Goal: Task Accomplishment & Management: Manage account settings

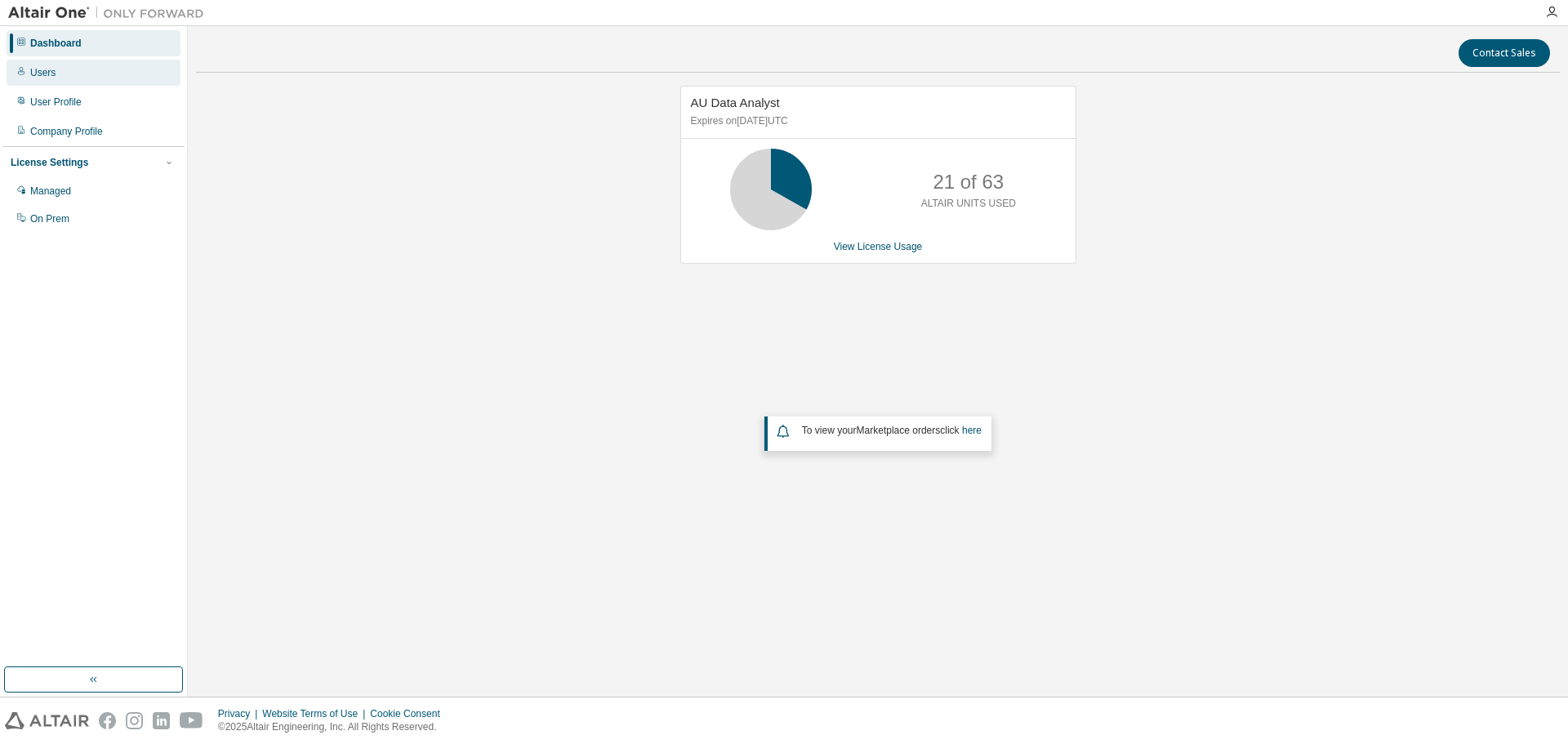
click at [53, 73] on div "Users" at bounding box center [43, 72] width 26 height 13
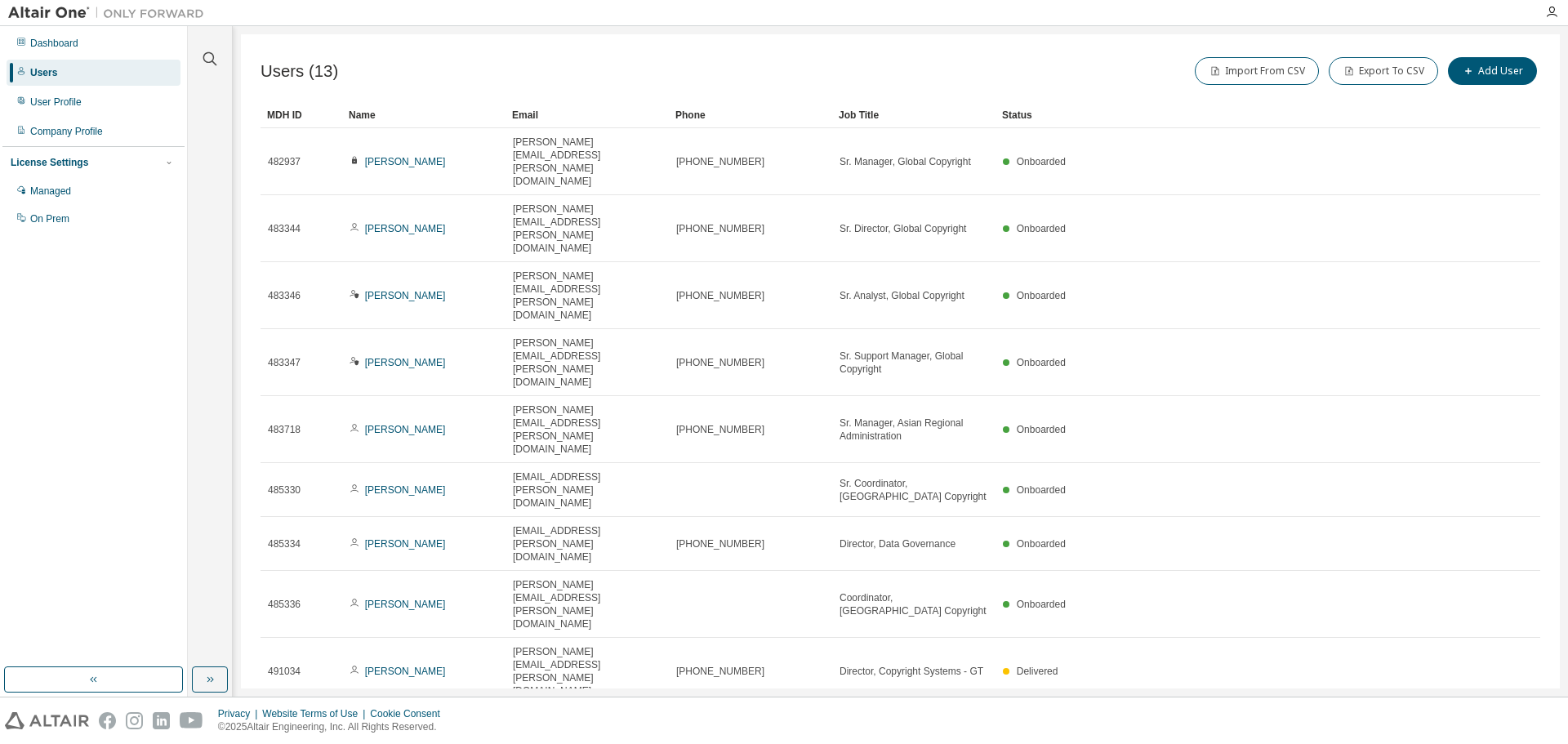
type input "*"
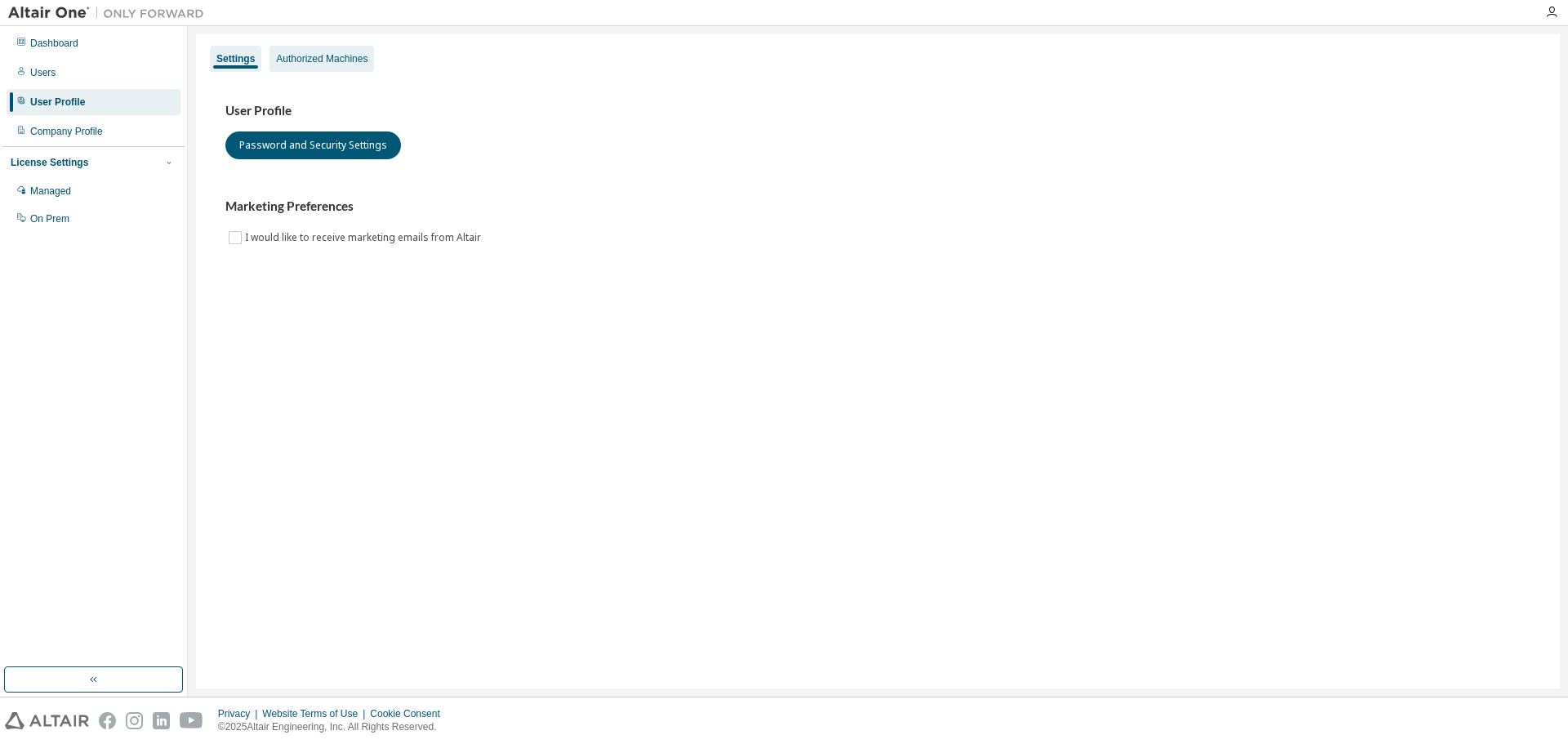
click at [330, 58] on div "Authorized Machines" at bounding box center [322, 58] width 91 height 13
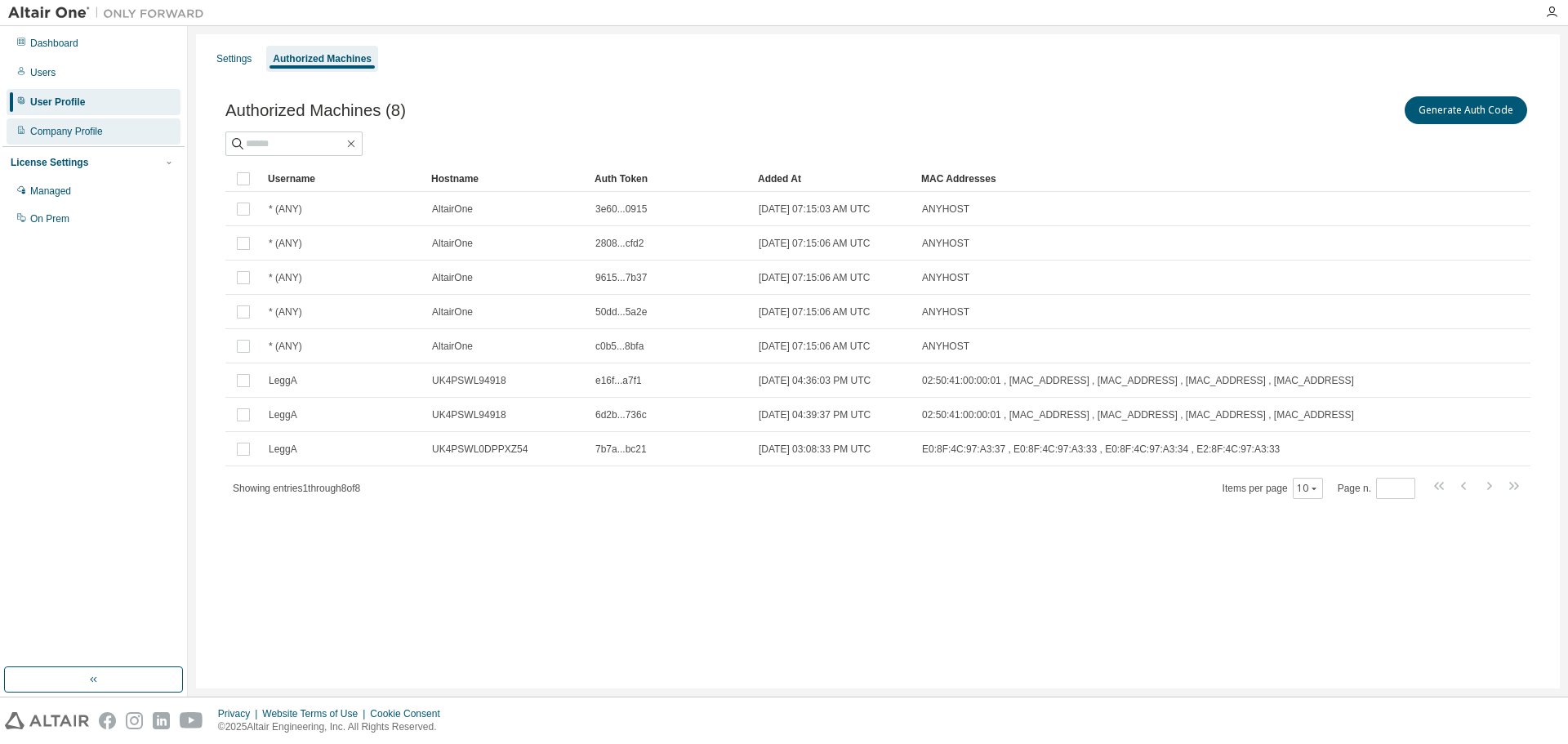
click at [58, 135] on div "Company Profile" at bounding box center [67, 132] width 73 height 13
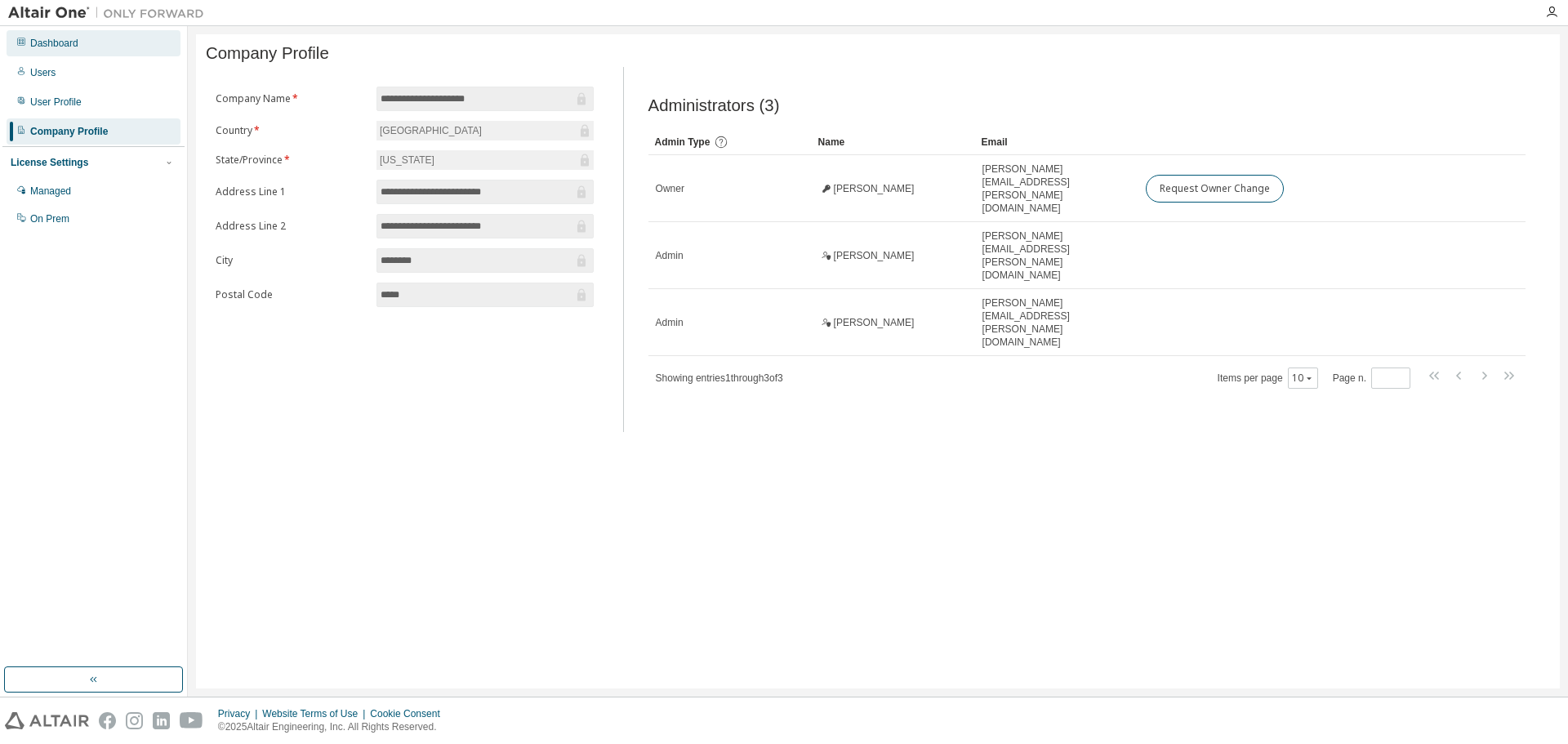
click at [63, 45] on div "Dashboard" at bounding box center [54, 43] width 48 height 13
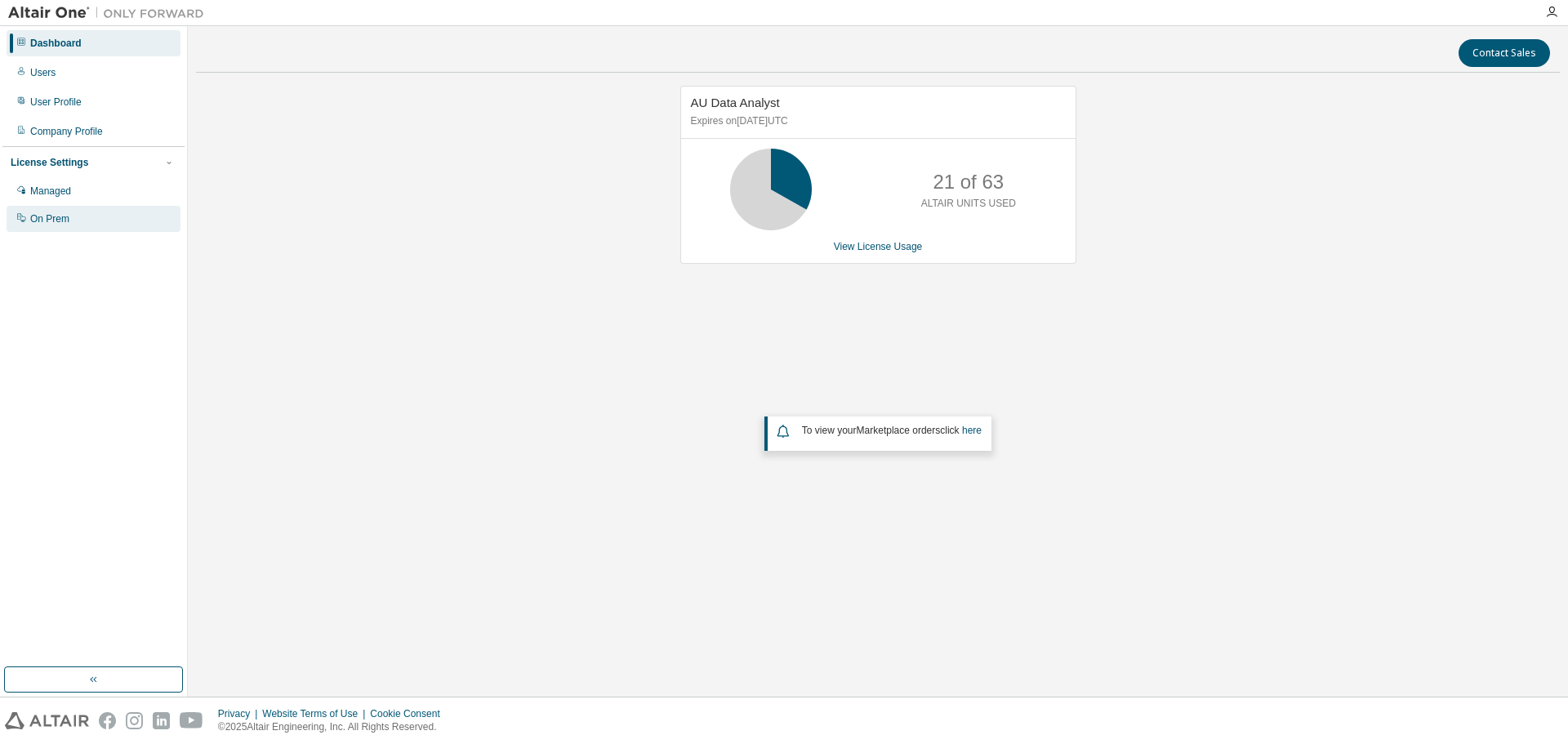
click at [55, 216] on div "On Prem" at bounding box center [49, 218] width 39 height 13
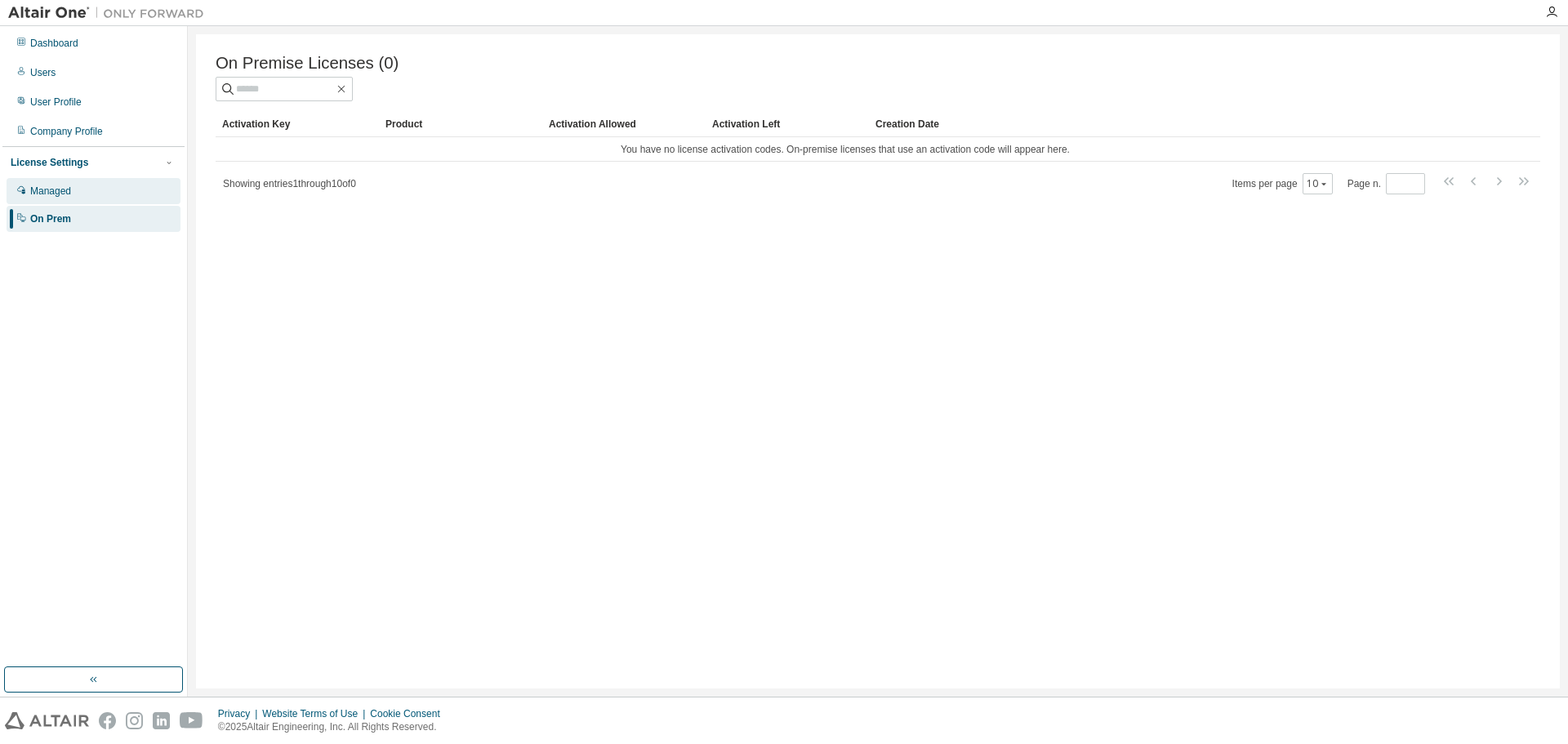
click at [54, 201] on div "Managed" at bounding box center [93, 191] width 174 height 27
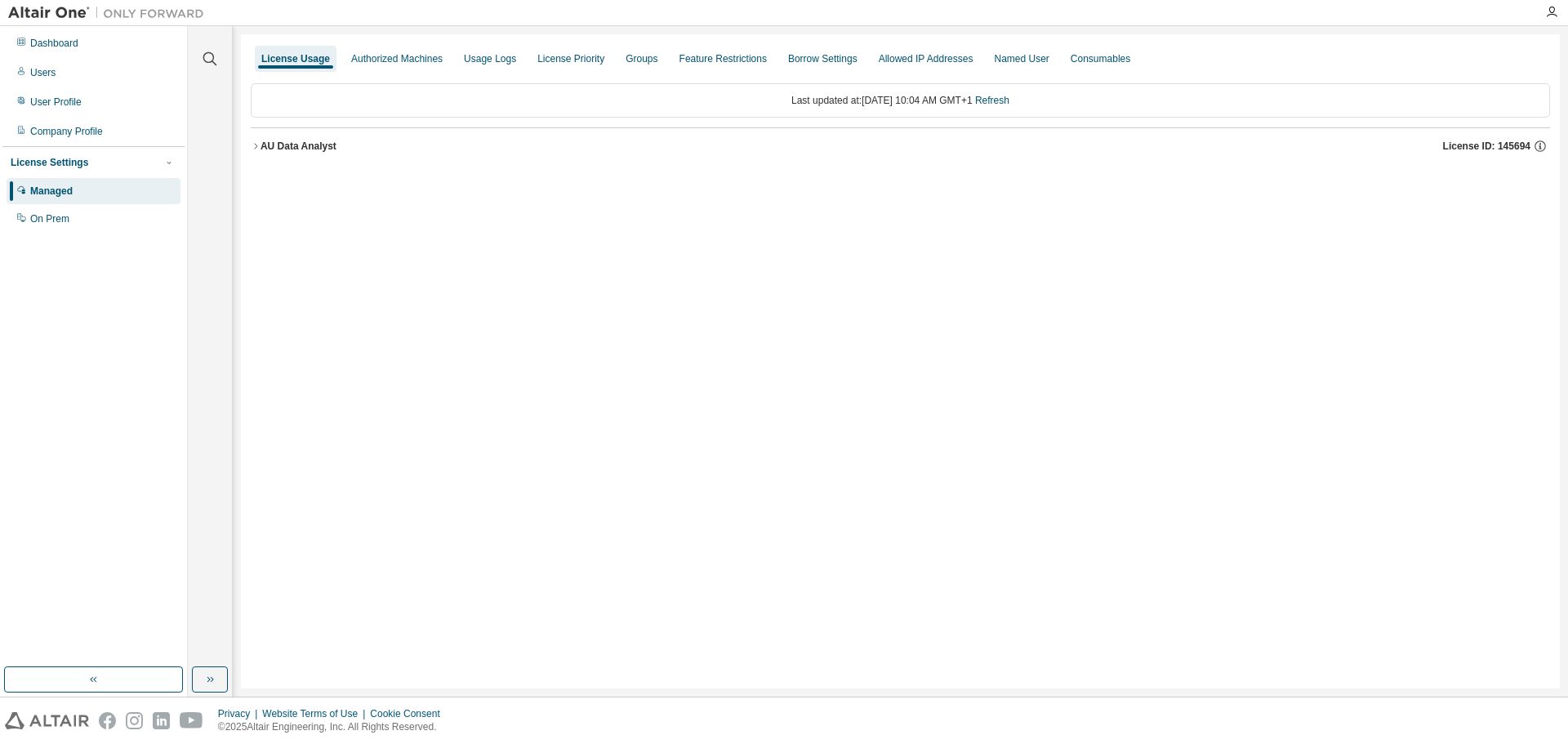
click at [54, 162] on div "License Settings" at bounding box center [49, 163] width 78 height 13
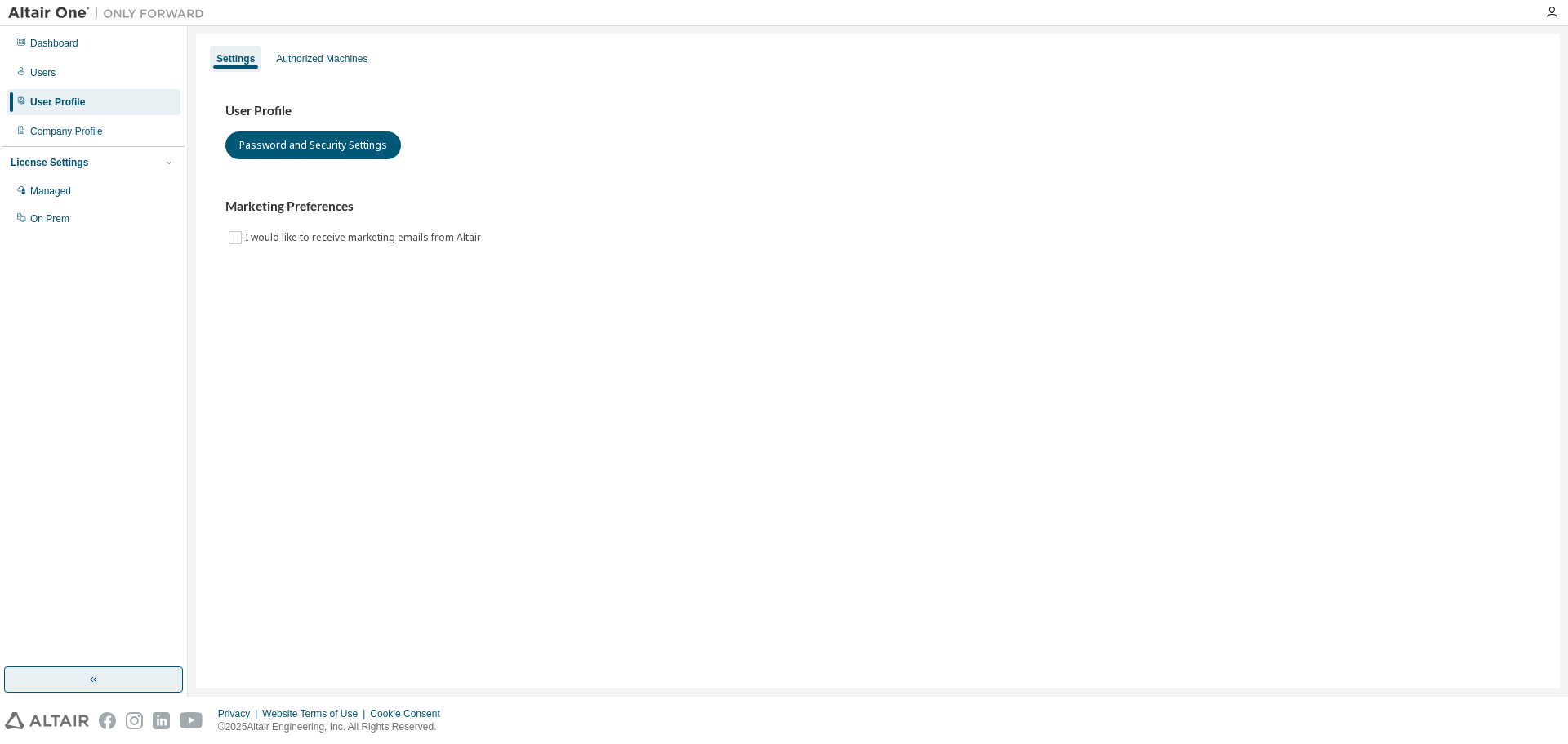
click at [102, 675] on button "button" at bounding box center [93, 679] width 179 height 27
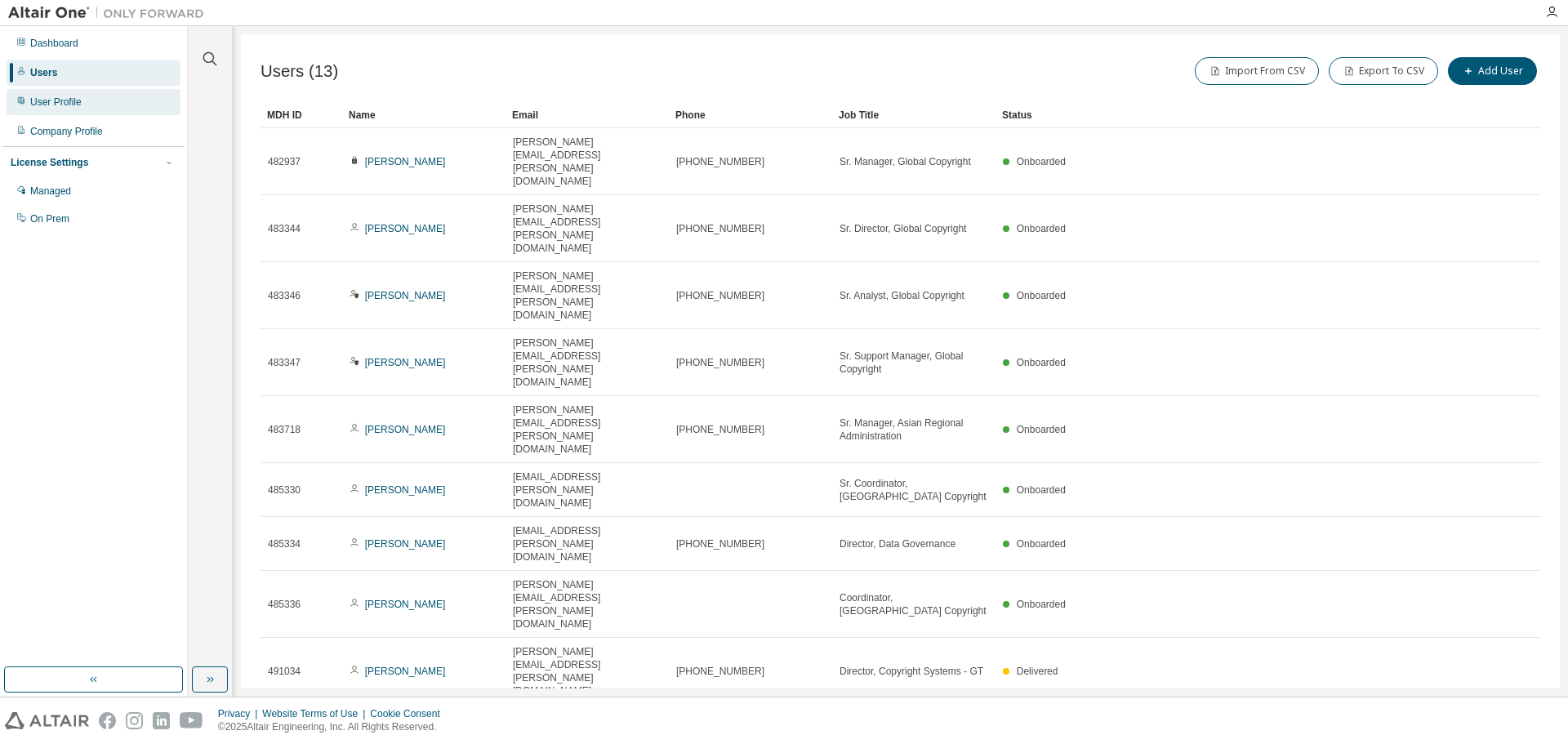
click at [55, 101] on div "User Profile" at bounding box center [56, 102] width 51 height 13
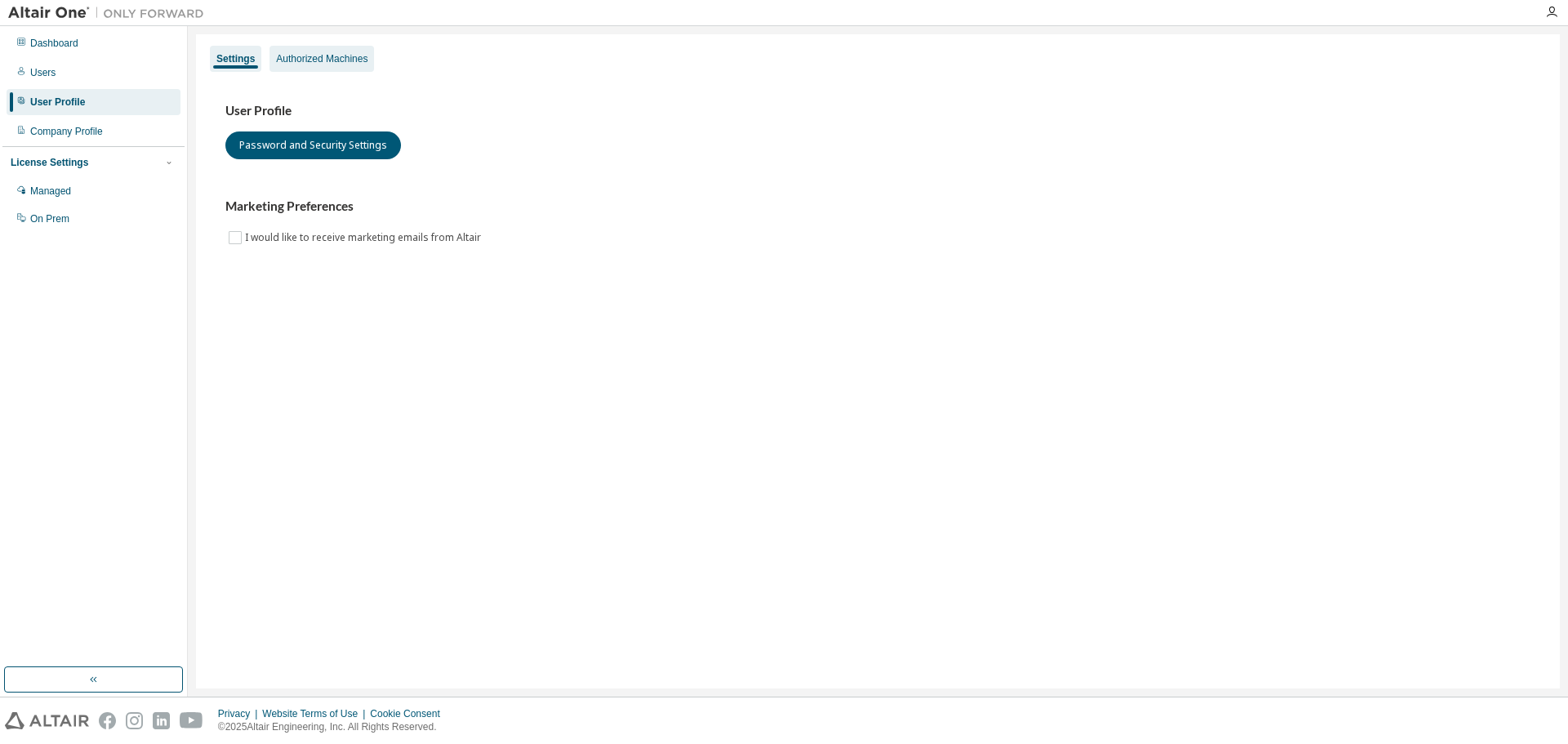
click at [317, 66] on div "Authorized Machines" at bounding box center [322, 58] width 104 height 27
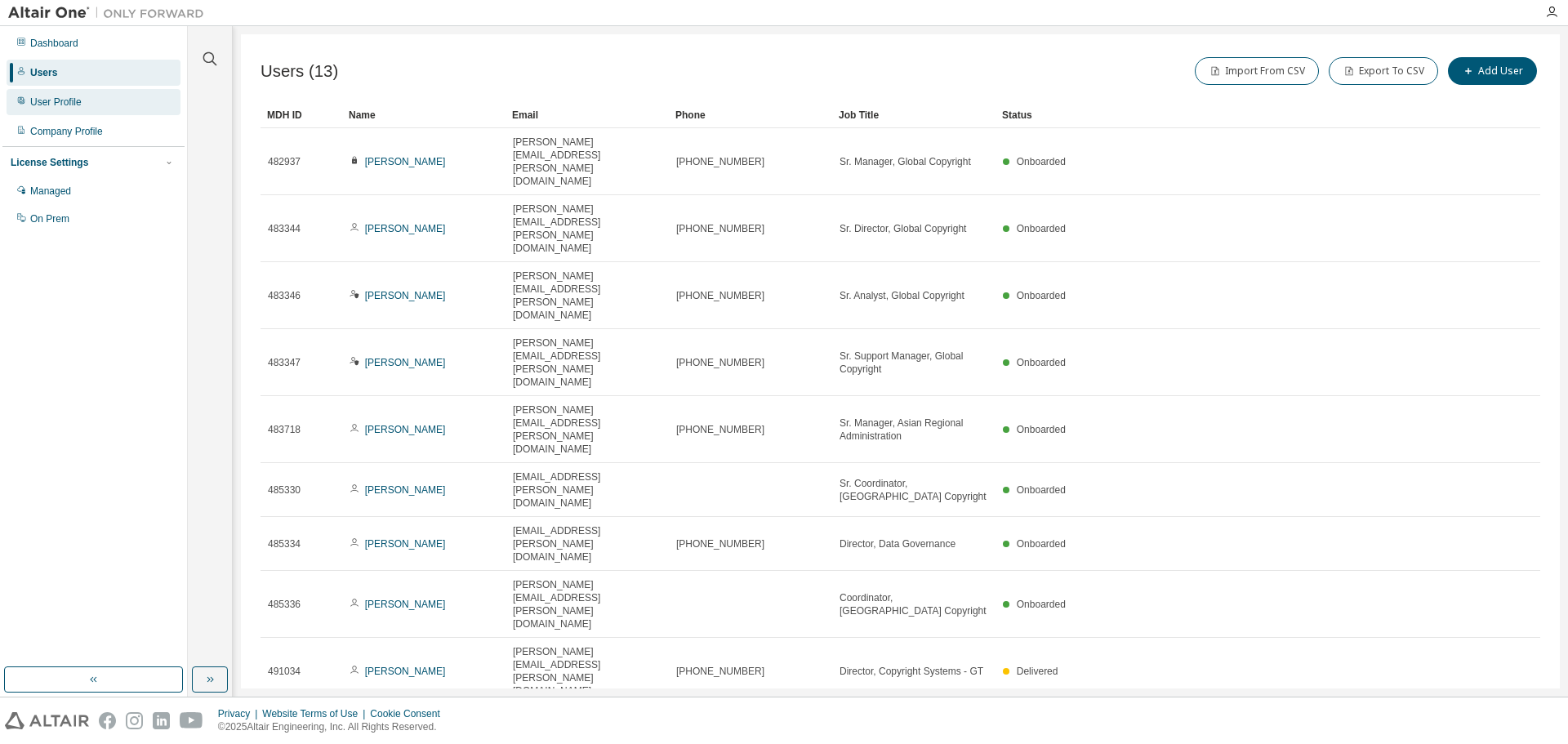
click at [68, 102] on div "User Profile" at bounding box center [56, 102] width 51 height 13
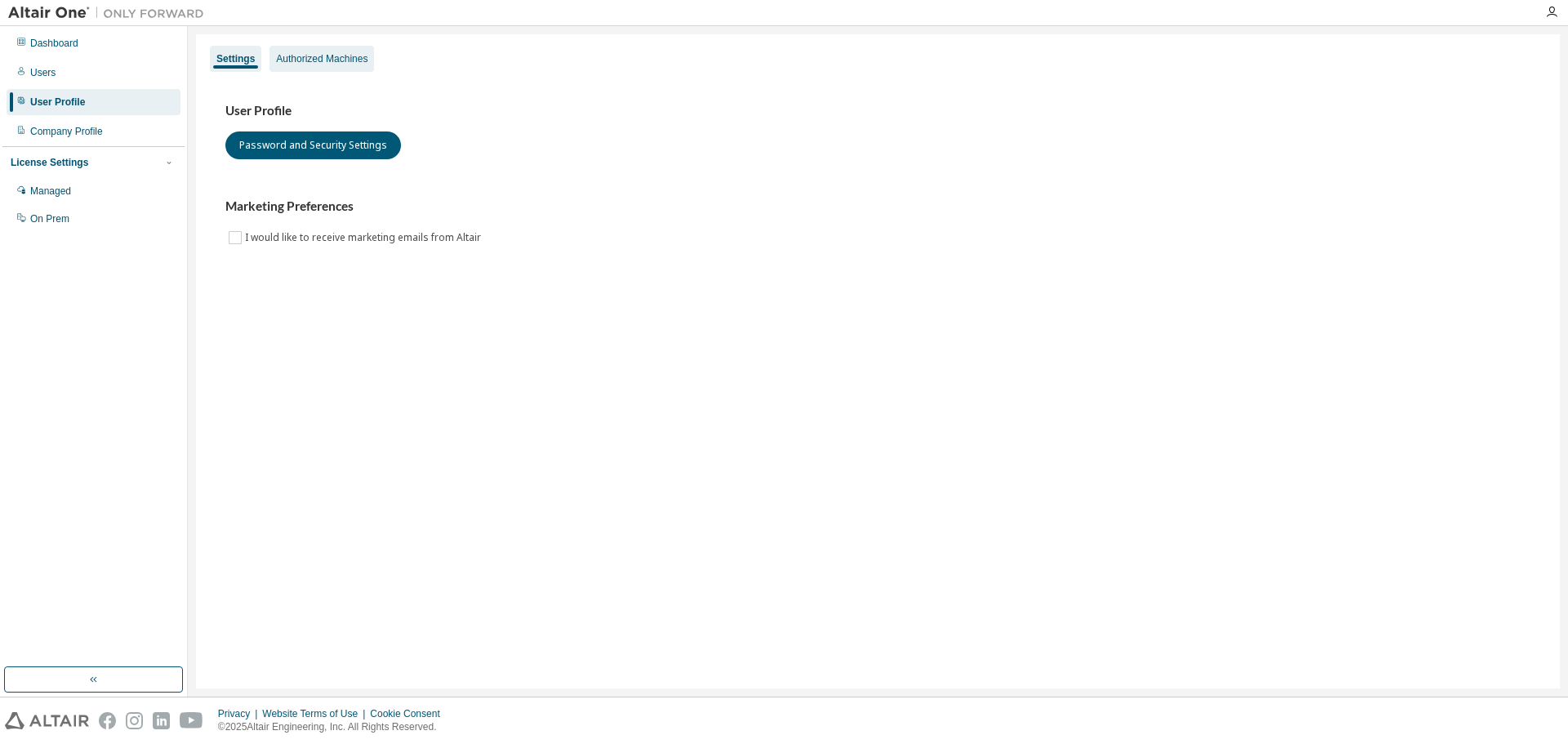
click at [323, 59] on div "Authorized Machines" at bounding box center [322, 58] width 91 height 13
click at [351, 63] on div "Authorized Machines" at bounding box center [322, 58] width 91 height 13
